Goal: Information Seeking & Learning: Check status

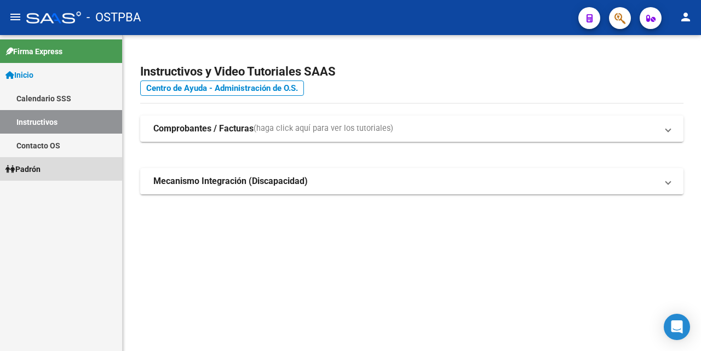
click at [31, 167] on span "Padrón" at bounding box center [22, 169] width 35 height 12
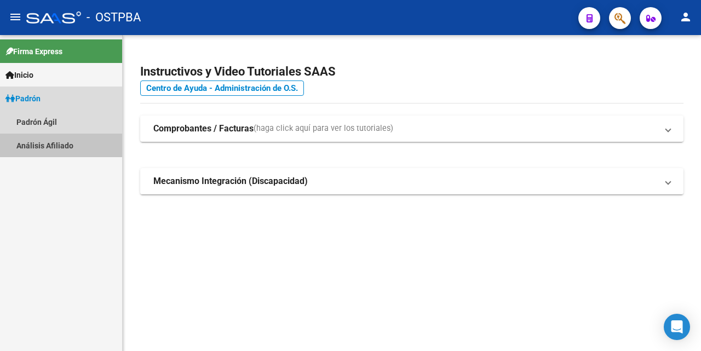
click at [49, 145] on link "Análisis Afiliado" at bounding box center [61, 146] width 122 height 24
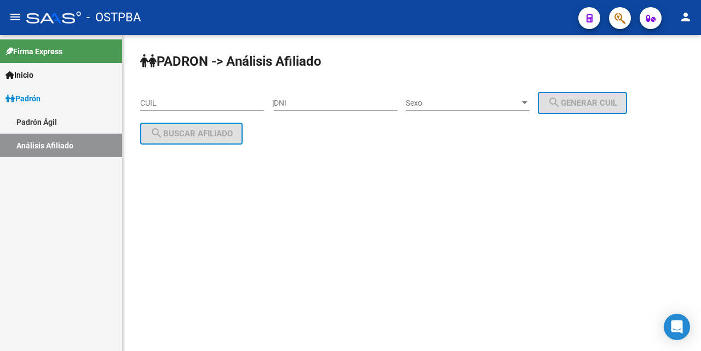
click at [155, 106] on input "CUIL" at bounding box center [202, 103] width 124 height 9
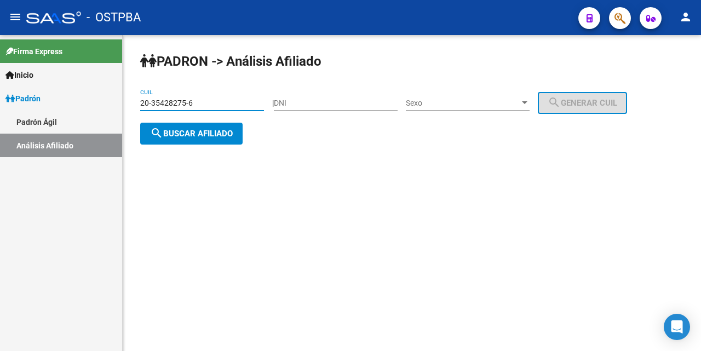
click at [527, 104] on div at bounding box center [524, 102] width 5 height 3
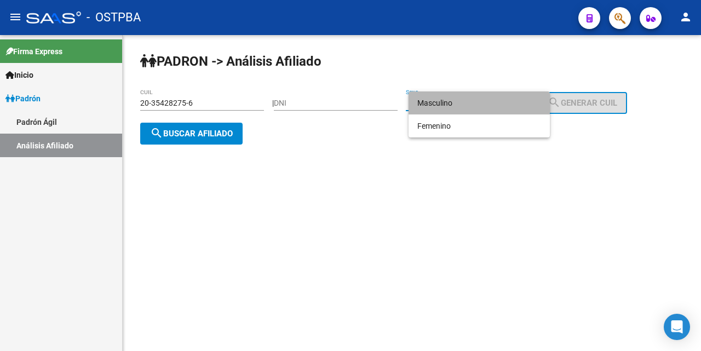
click at [449, 108] on span "Masculino" at bounding box center [479, 102] width 124 height 23
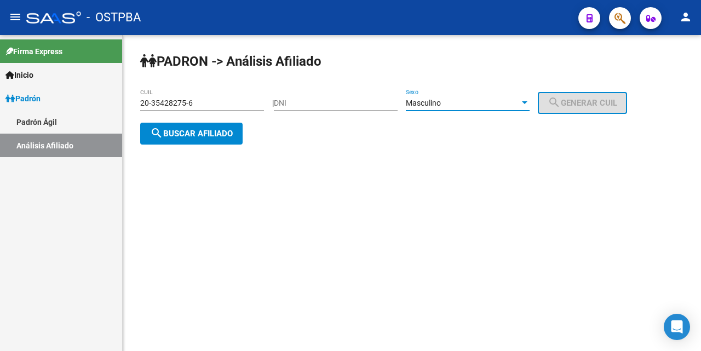
click at [220, 137] on span "search Buscar afiliado" at bounding box center [191, 134] width 83 height 10
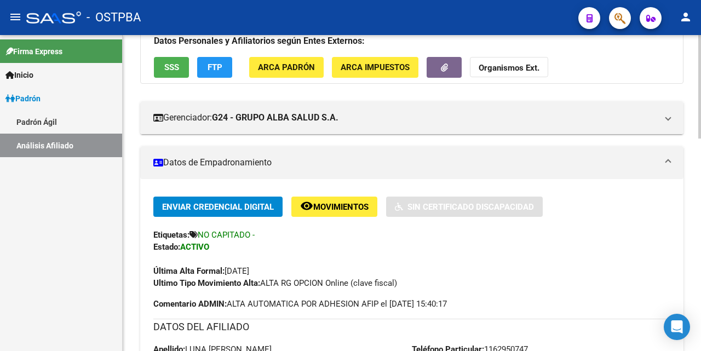
scroll to position [110, 0]
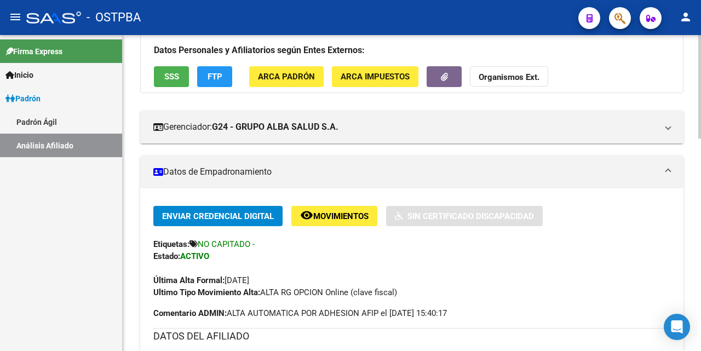
click at [164, 79] on span "SSS" at bounding box center [171, 77] width 15 height 10
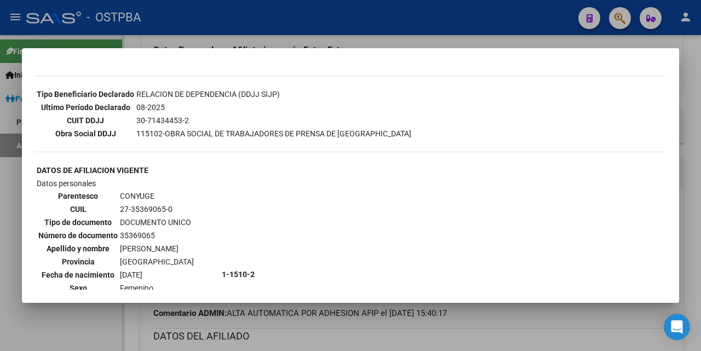
scroll to position [0, 0]
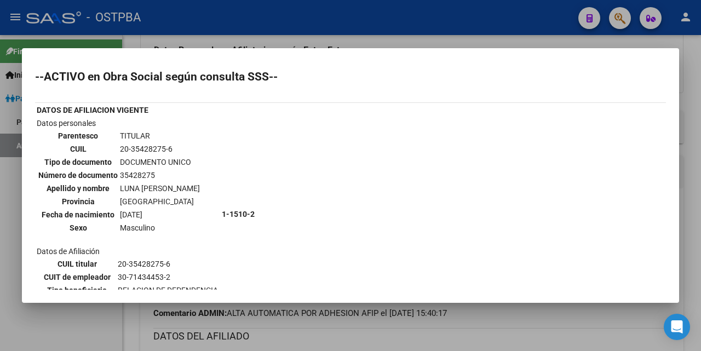
click at [389, 41] on div at bounding box center [350, 175] width 701 height 351
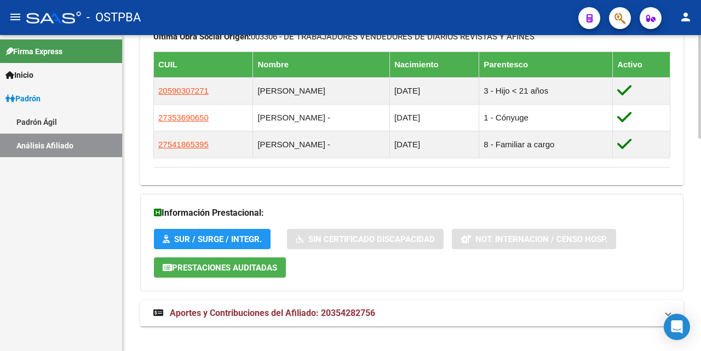
scroll to position [647, 0]
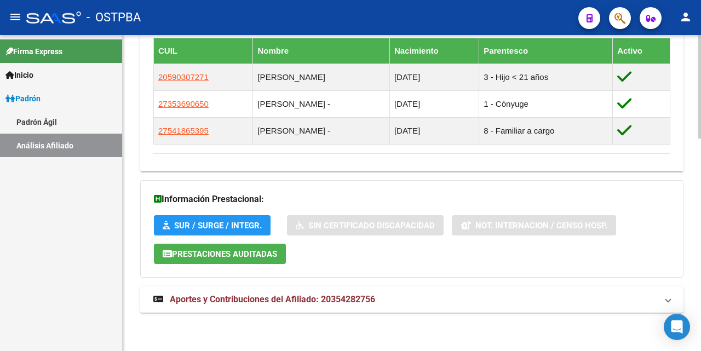
click at [293, 299] on span "Aportes y Contribuciones del Afiliado: 20354282756" at bounding box center [272, 299] width 205 height 10
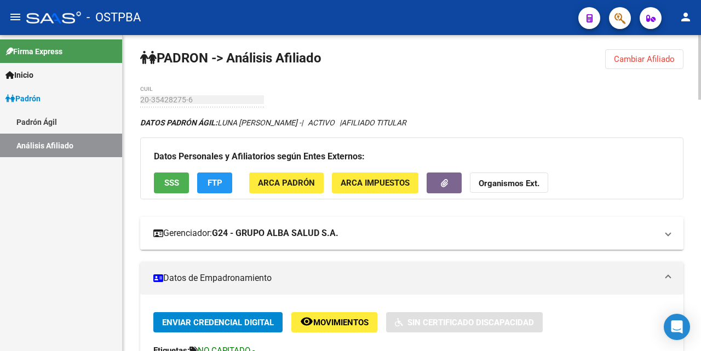
scroll to position [0, 0]
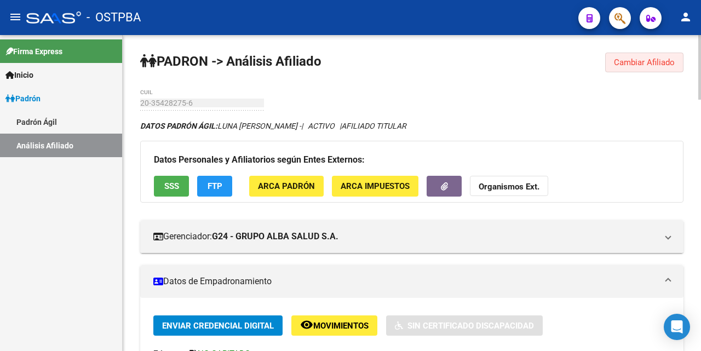
click at [638, 60] on span "Cambiar Afiliado" at bounding box center [644, 63] width 61 height 10
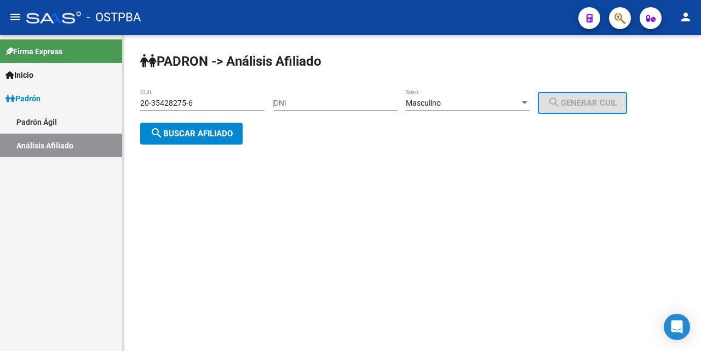
click at [209, 99] on input "20-35428275-6" at bounding box center [202, 103] width 124 height 9
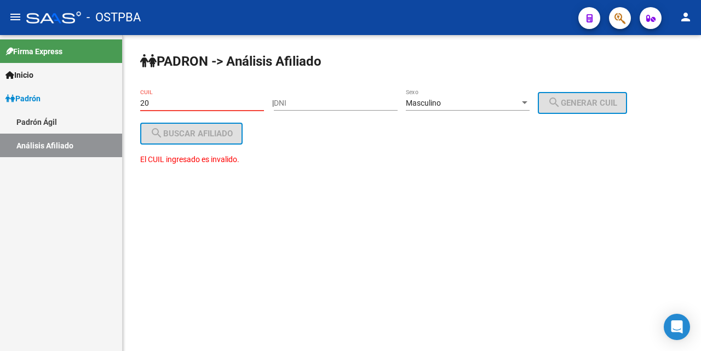
type input "2"
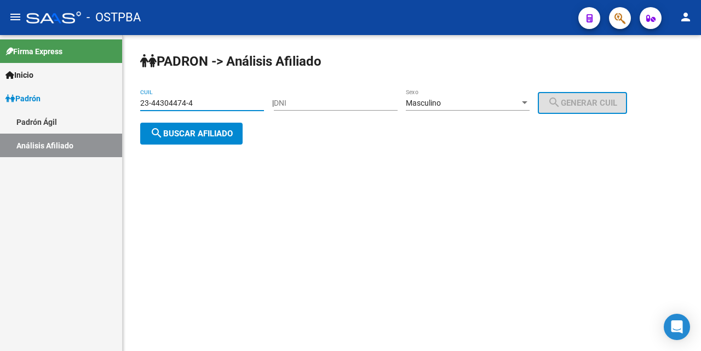
click at [527, 102] on div at bounding box center [524, 102] width 5 height 3
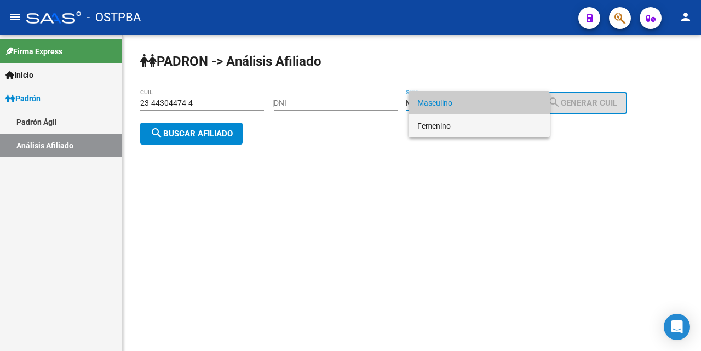
click at [455, 122] on span "Femenino" at bounding box center [479, 125] width 124 height 23
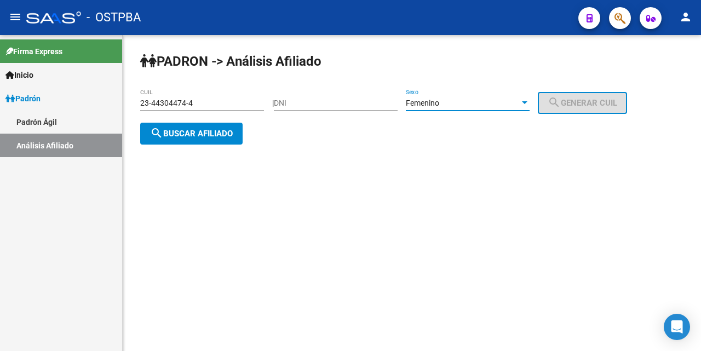
click at [222, 130] on span "search Buscar afiliado" at bounding box center [191, 134] width 83 height 10
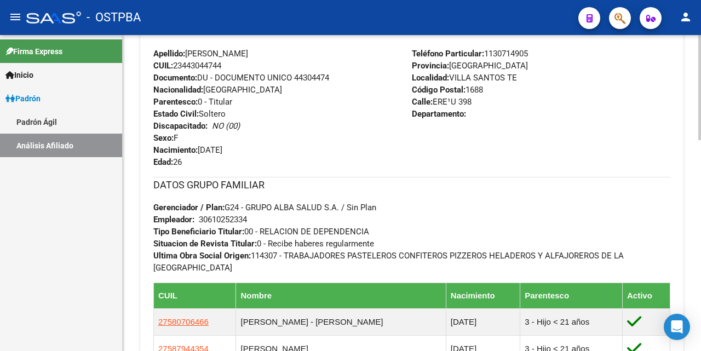
scroll to position [633, 0]
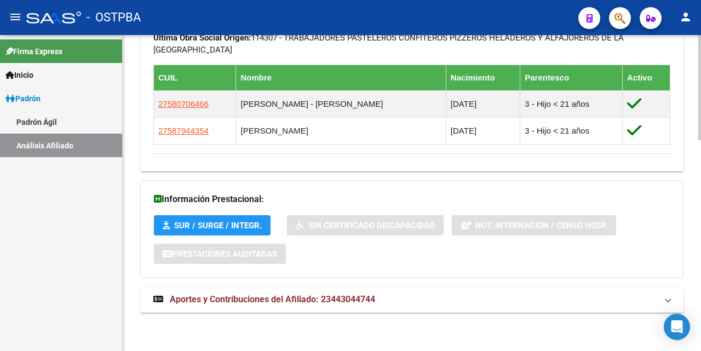
click at [292, 296] on span "Aportes y Contribuciones del Afiliado: 23443044744" at bounding box center [272, 299] width 205 height 10
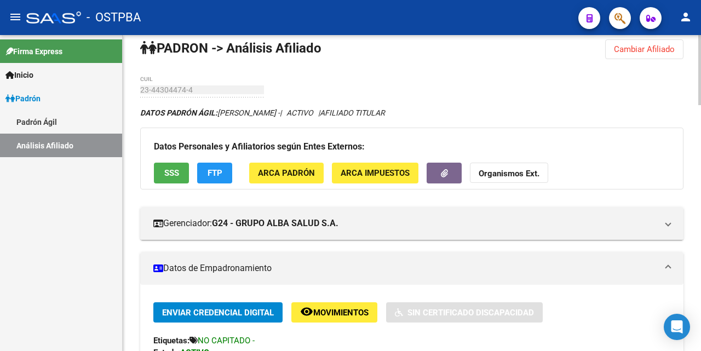
scroll to position [0, 0]
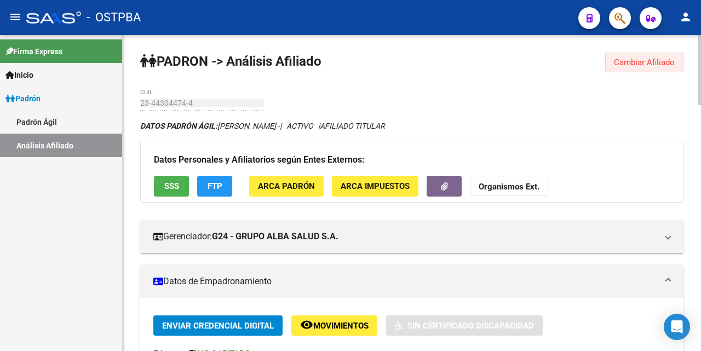
click at [652, 63] on span "Cambiar Afiliado" at bounding box center [644, 63] width 61 height 10
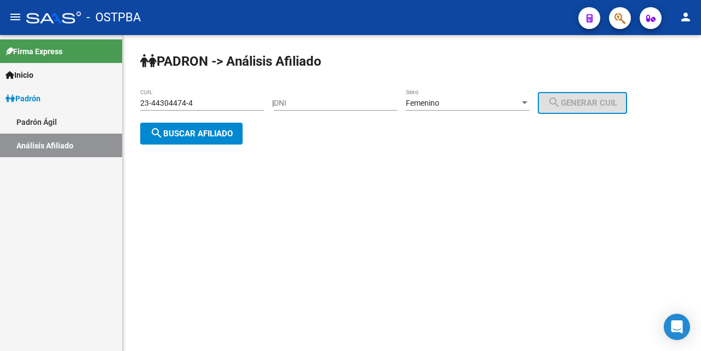
click at [178, 133] on span "search Buscar afiliado" at bounding box center [191, 134] width 83 height 10
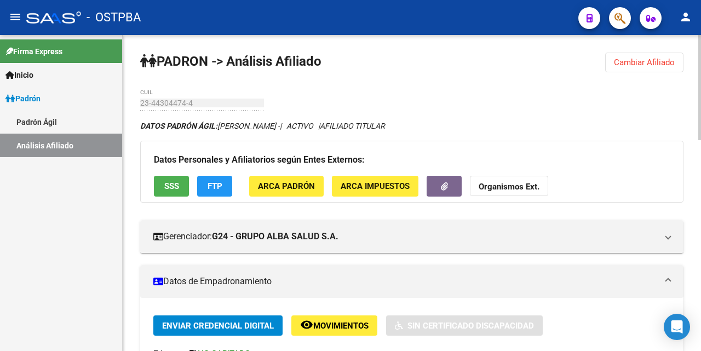
click at [644, 64] on span "Cambiar Afiliado" at bounding box center [644, 63] width 61 height 10
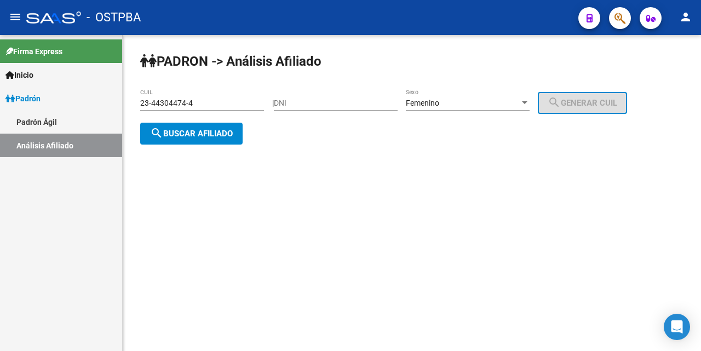
click at [213, 107] on input "23-44304474-4" at bounding box center [202, 103] width 124 height 9
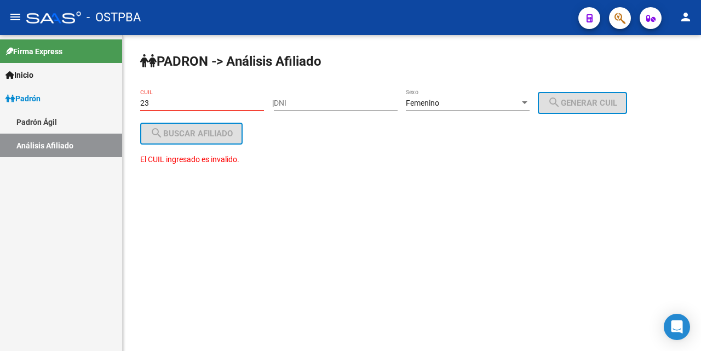
type input "2"
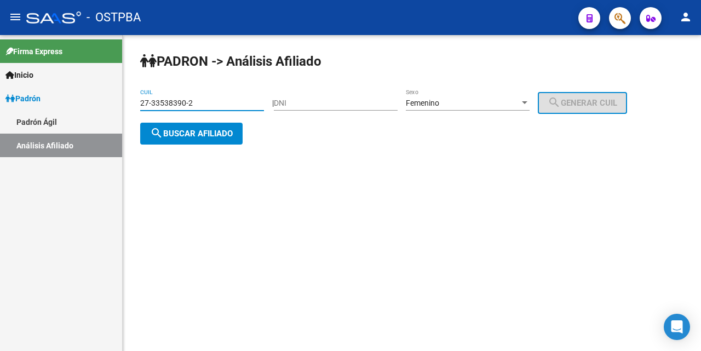
click at [212, 129] on span "search Buscar afiliado" at bounding box center [191, 134] width 83 height 10
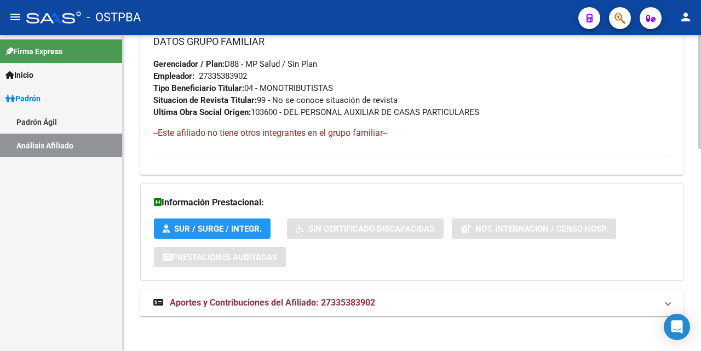
scroll to position [561, 0]
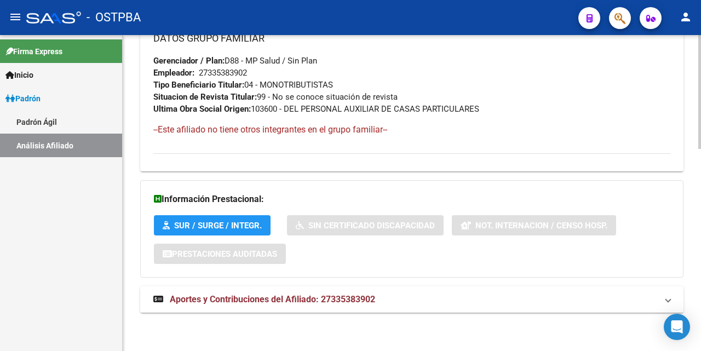
click at [288, 301] on span "Aportes y Contribuciones del Afiliado: 27335383902" at bounding box center [272, 299] width 205 height 10
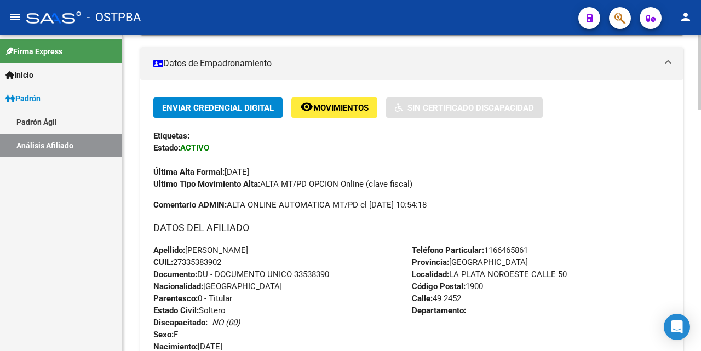
scroll to position [123, 0]
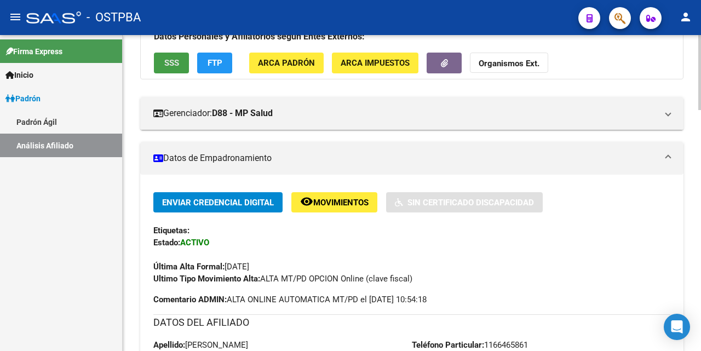
click at [169, 60] on span "SSS" at bounding box center [171, 64] width 15 height 10
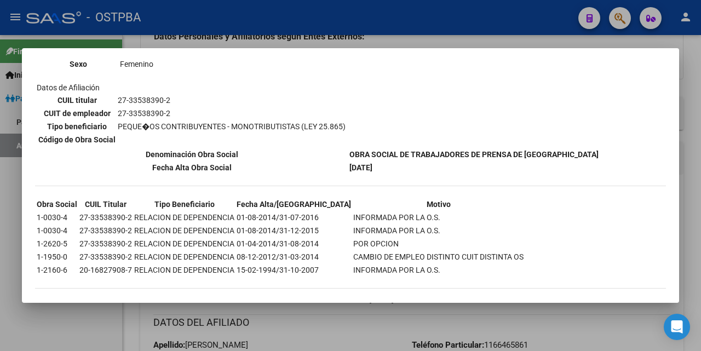
scroll to position [164, 0]
click at [447, 43] on div at bounding box center [350, 175] width 701 height 351
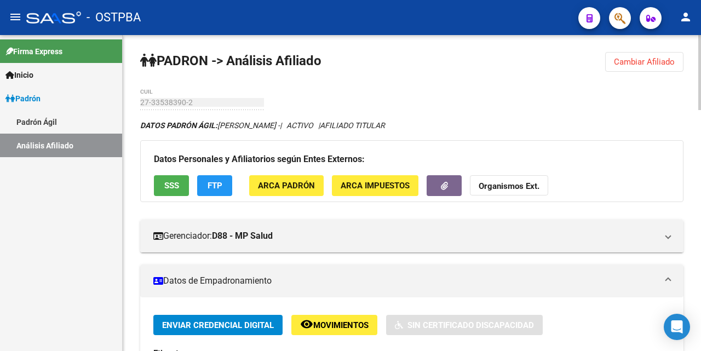
scroll to position [0, 0]
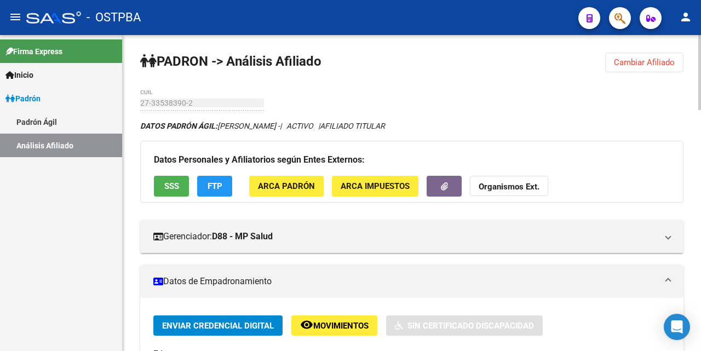
click at [645, 66] on span "Cambiar Afiliado" at bounding box center [644, 63] width 61 height 10
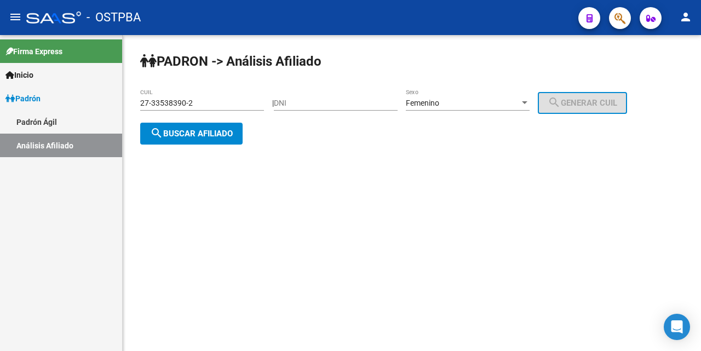
click at [238, 104] on input "27-33538390-2" at bounding box center [202, 103] width 124 height 9
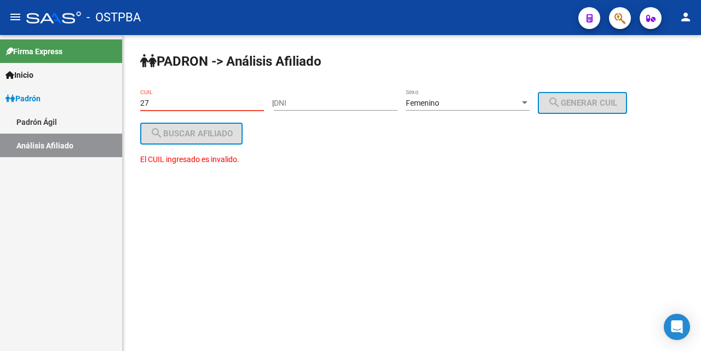
type input "2"
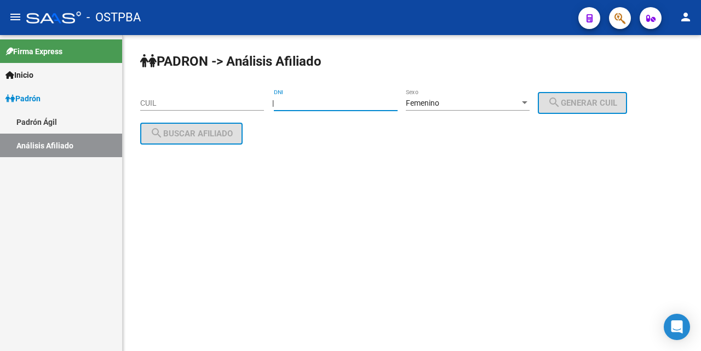
click at [294, 105] on input "DNI" at bounding box center [336, 103] width 124 height 9
type input "18689089"
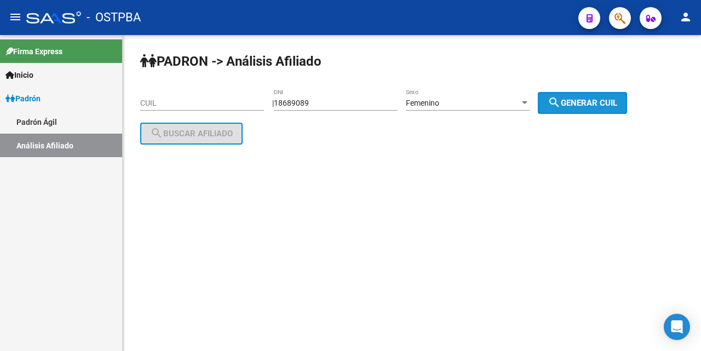
click at [607, 108] on button "search Generar CUIL" at bounding box center [582, 103] width 89 height 22
type input "27-18689089-8"
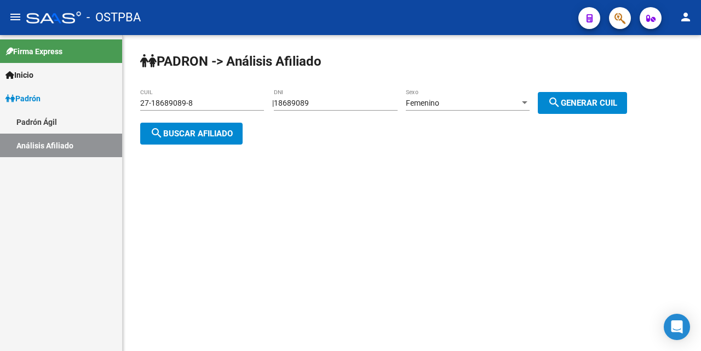
click at [230, 134] on span "search Buscar afiliado" at bounding box center [191, 134] width 83 height 10
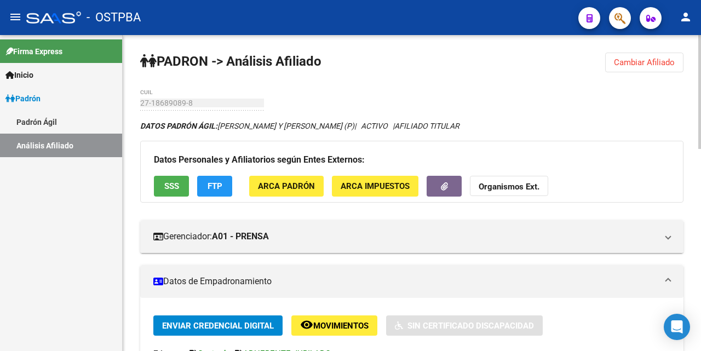
click at [628, 59] on span "Cambiar Afiliado" at bounding box center [644, 63] width 61 height 10
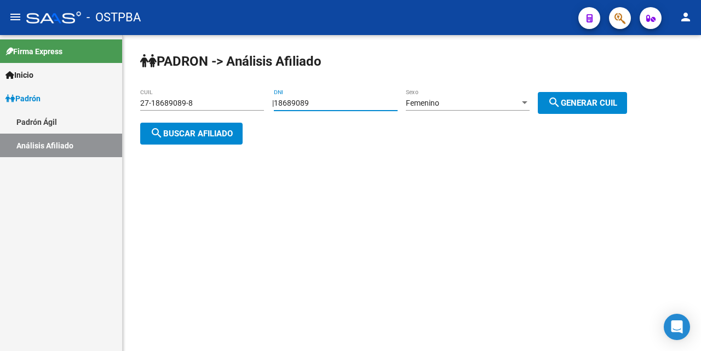
click at [345, 101] on input "18689089" at bounding box center [336, 103] width 124 height 9
type input "1"
click at [212, 104] on input "27-18689089-8" at bounding box center [202, 103] width 124 height 9
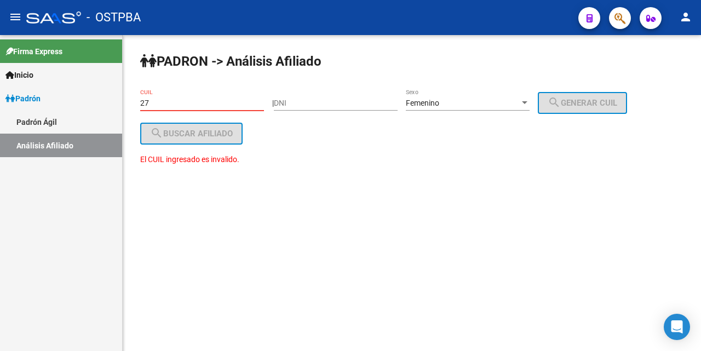
type input "2"
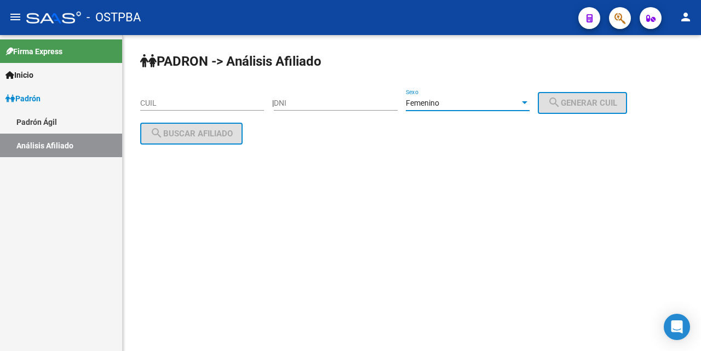
click at [530, 105] on div at bounding box center [525, 103] width 10 height 9
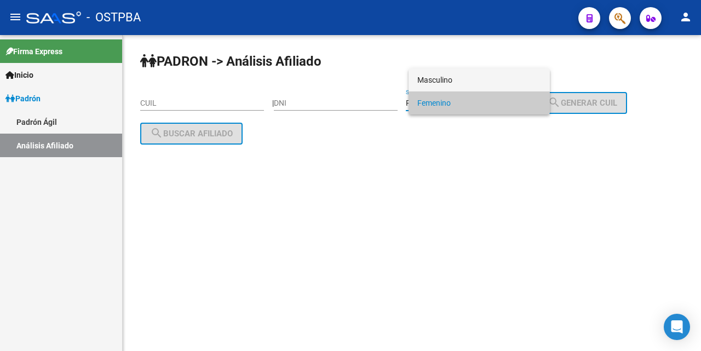
click at [477, 83] on span "Masculino" at bounding box center [479, 79] width 124 height 23
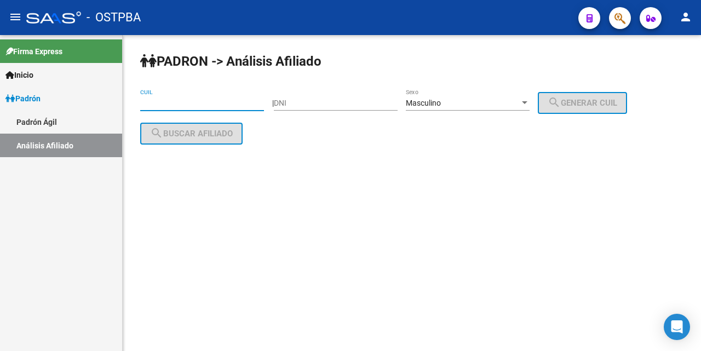
click at [165, 106] on input "CUIL" at bounding box center [202, 103] width 124 height 9
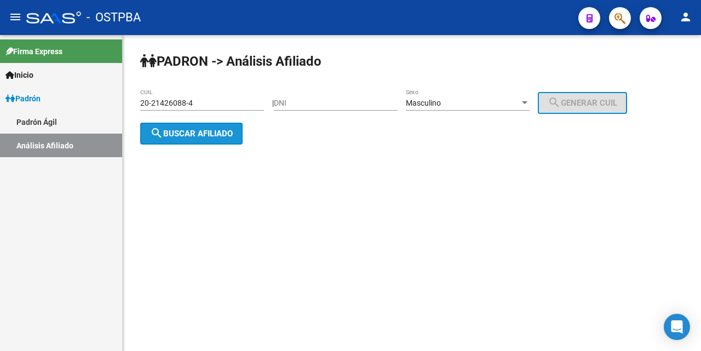
click at [177, 131] on span "search Buscar afiliado" at bounding box center [191, 134] width 83 height 10
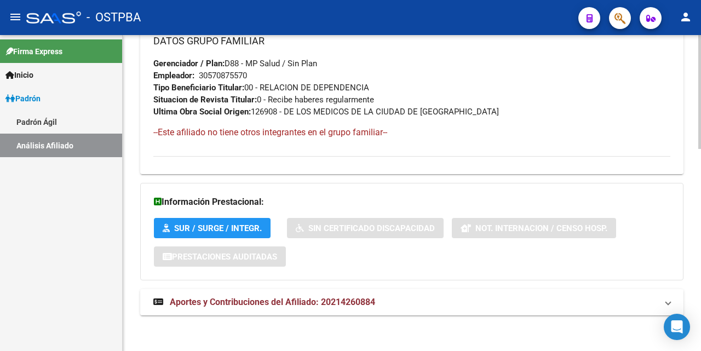
scroll to position [561, 0]
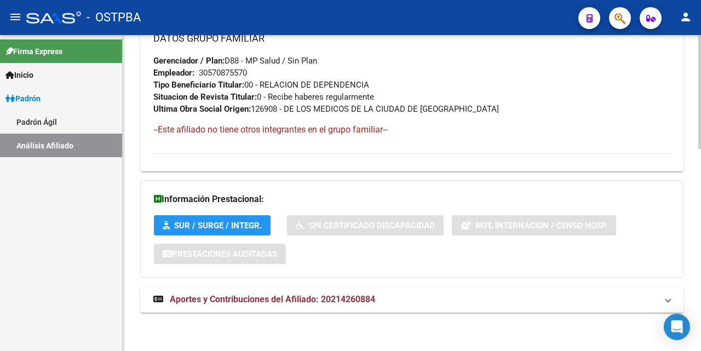
click at [254, 300] on span "Aportes y Contribuciones del Afiliado: 20214260884" at bounding box center [272, 299] width 205 height 10
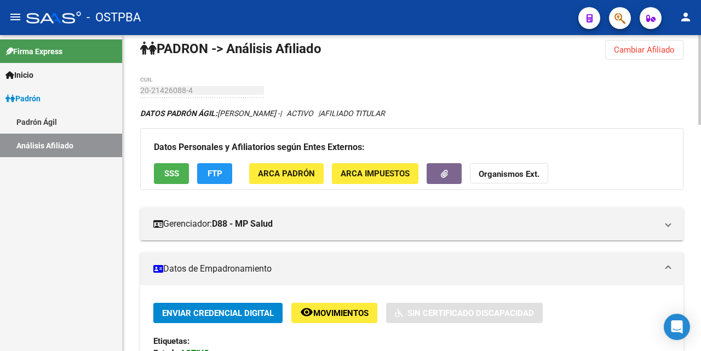
scroll to position [0, 0]
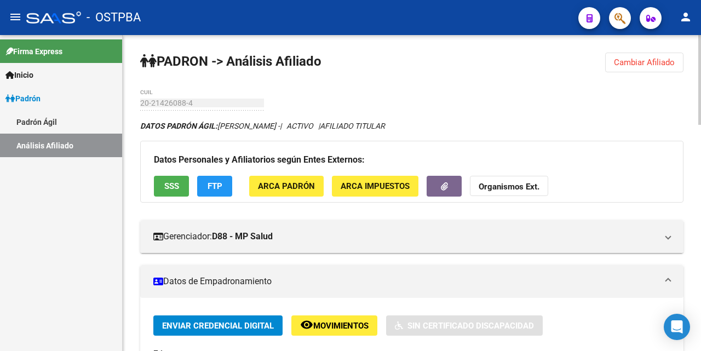
click at [646, 63] on span "Cambiar Afiliado" at bounding box center [644, 63] width 61 height 10
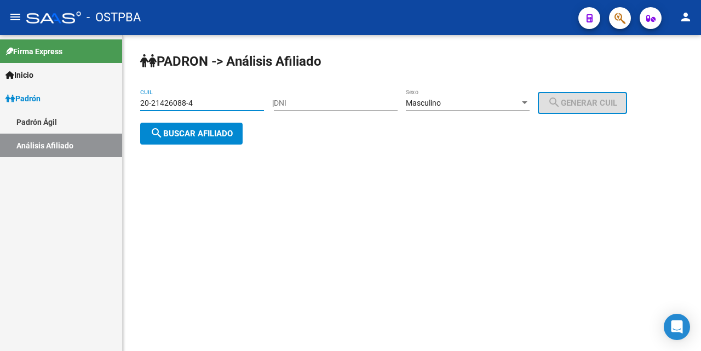
click at [228, 102] on input "20-21426088-4" at bounding box center [202, 103] width 124 height 9
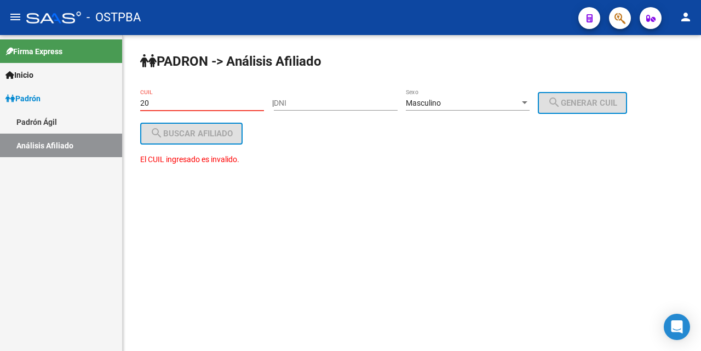
type input "2"
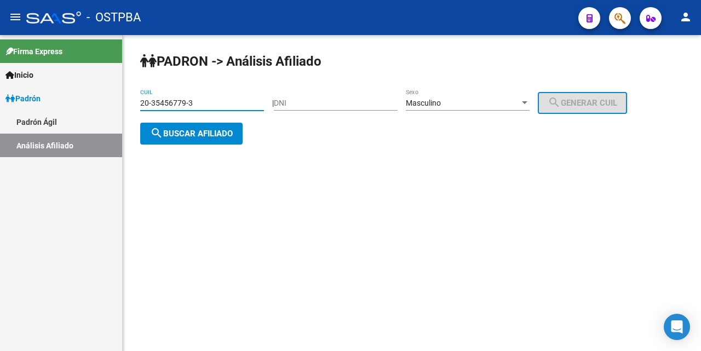
click at [180, 130] on span "search Buscar afiliado" at bounding box center [191, 134] width 83 height 10
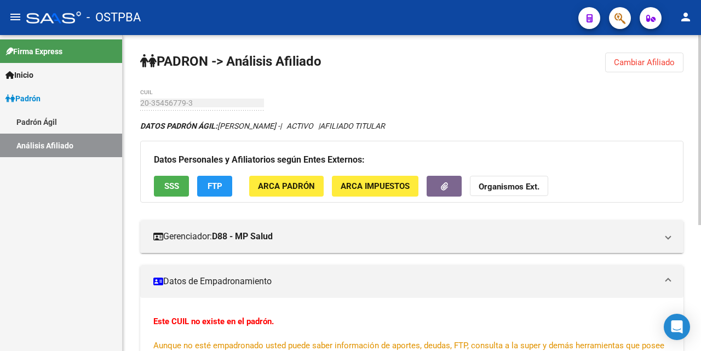
click at [170, 182] on span "SSS" at bounding box center [171, 187] width 15 height 10
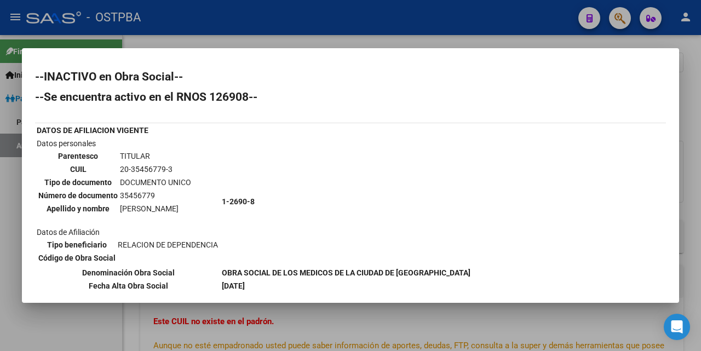
click at [382, 44] on div at bounding box center [350, 175] width 701 height 351
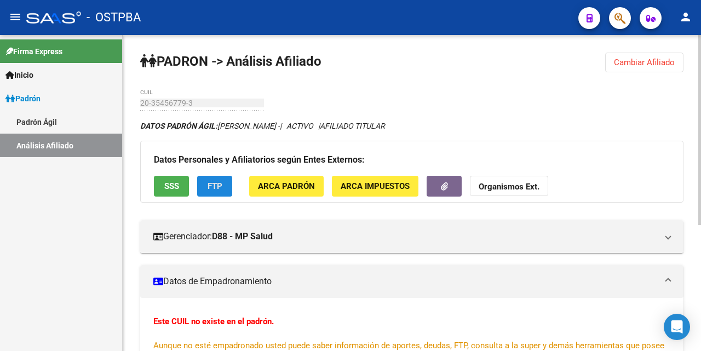
click at [203, 185] on button "FTP" at bounding box center [214, 186] width 35 height 20
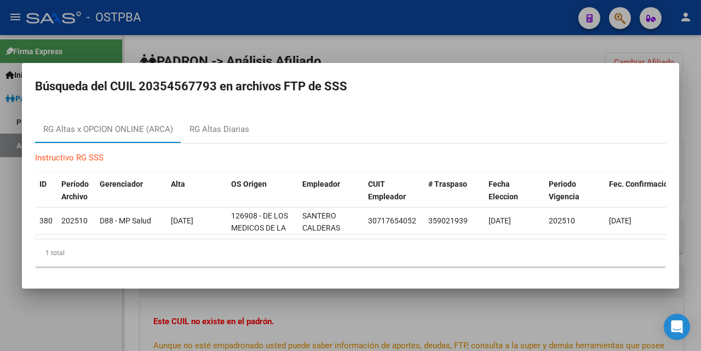
click at [456, 46] on div at bounding box center [350, 175] width 701 height 351
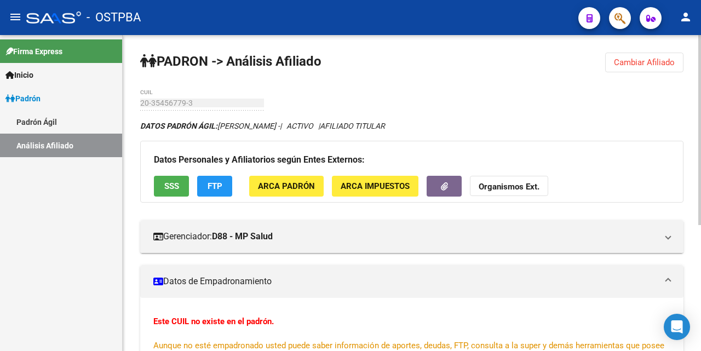
click at [341, 182] on span "ARCA Impuestos" at bounding box center [375, 187] width 69 height 10
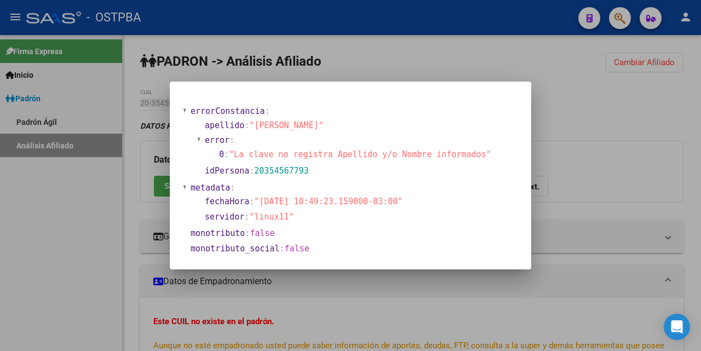
click at [419, 55] on div at bounding box center [350, 175] width 701 height 351
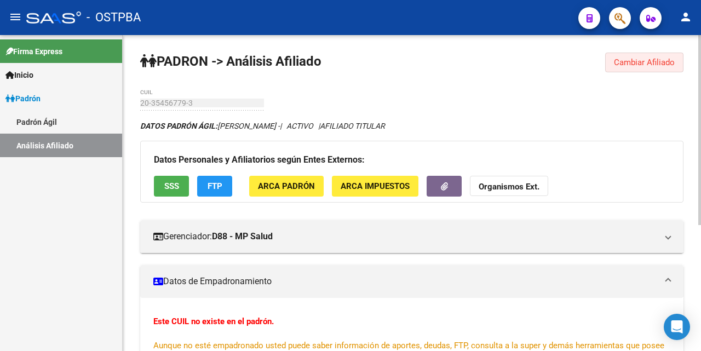
click at [654, 64] on span "Cambiar Afiliado" at bounding box center [644, 63] width 61 height 10
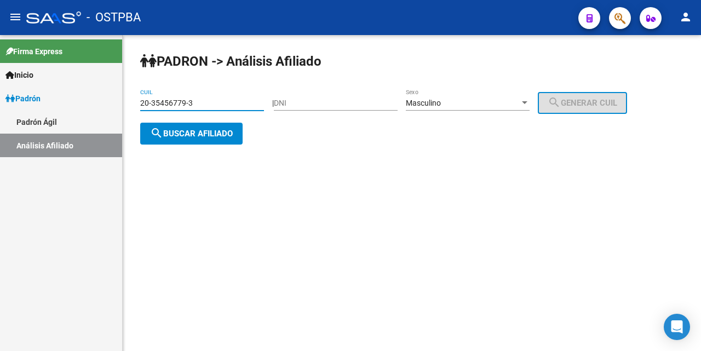
click at [233, 101] on input "20-35456779-3" at bounding box center [202, 103] width 124 height 9
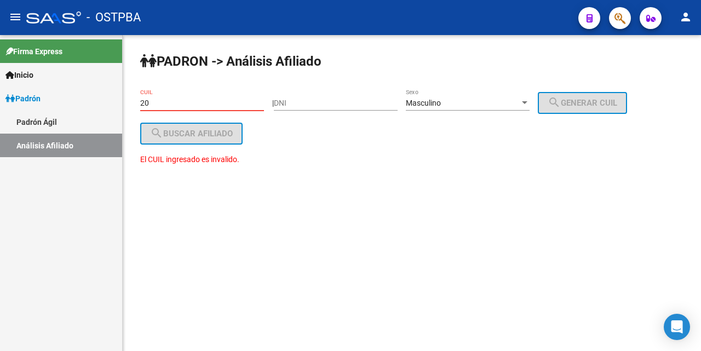
type input "2"
click at [530, 97] on div "Masculino Sexo" at bounding box center [468, 100] width 124 height 22
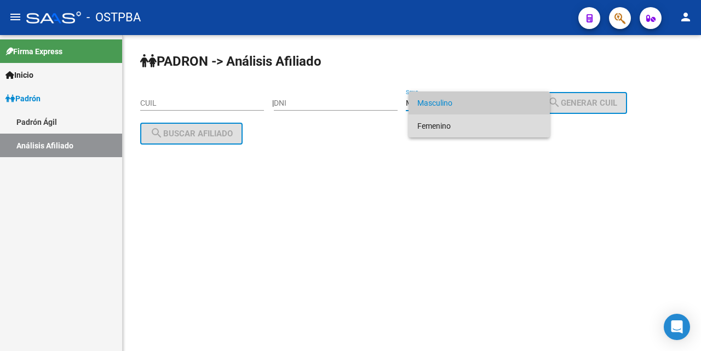
click at [487, 131] on span "Femenino" at bounding box center [479, 125] width 124 height 23
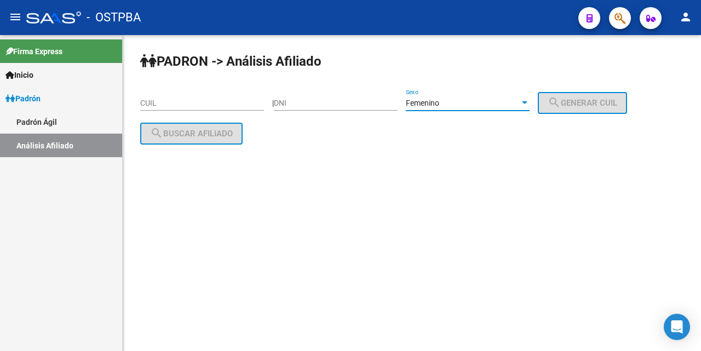
click at [166, 100] on input "CUIL" at bounding box center [202, 103] width 124 height 9
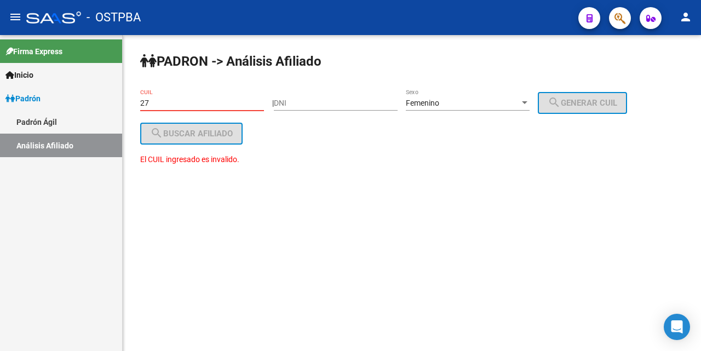
type input "2"
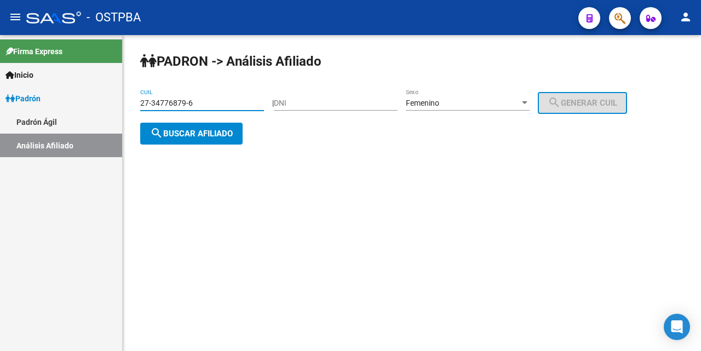
type input "27-34776879-6"
click at [188, 137] on span "search Buscar afiliado" at bounding box center [191, 134] width 83 height 10
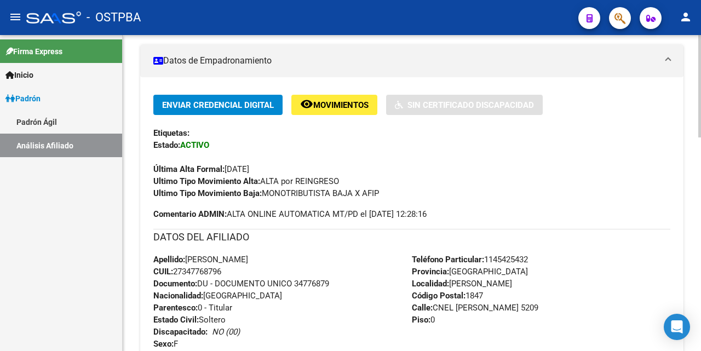
scroll to position [219, 0]
